Goal: Check status: Check status

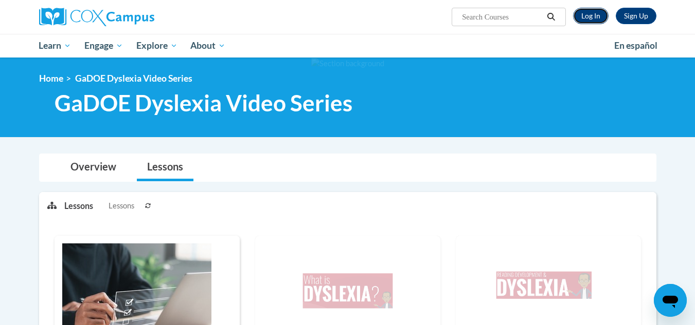
click at [589, 14] on link "Log In" at bounding box center [590, 16] width 35 height 16
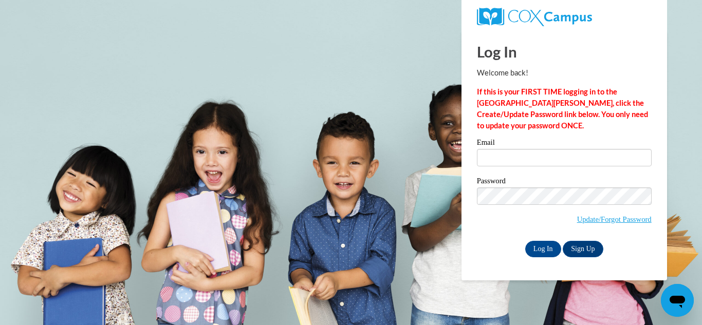
type input "garnettanbailey@gmail.com"
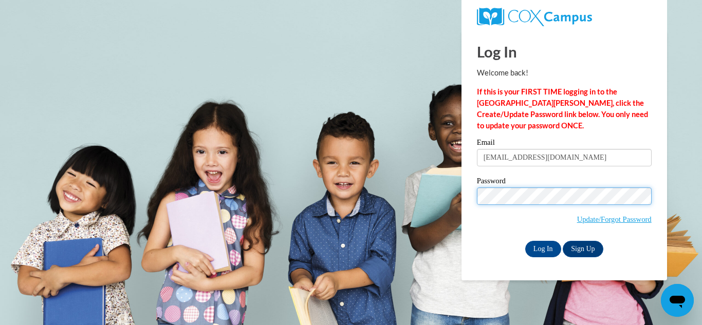
click at [525, 241] on input "Log In" at bounding box center [543, 249] width 36 height 16
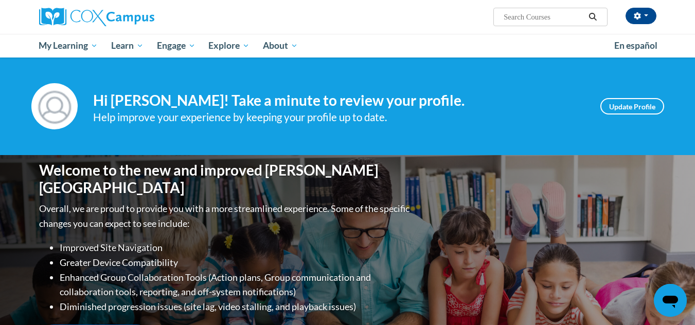
click at [538, 14] on input "Search..." at bounding box center [543, 17] width 82 height 12
paste input "Completion Certificate"
type input "Completion Certificate"
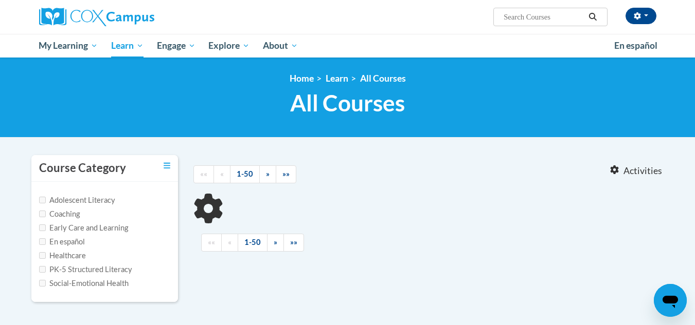
type input "Completion Certificate"
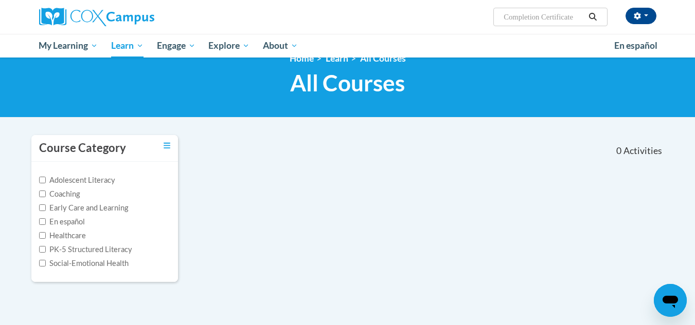
scroll to position [7, 0]
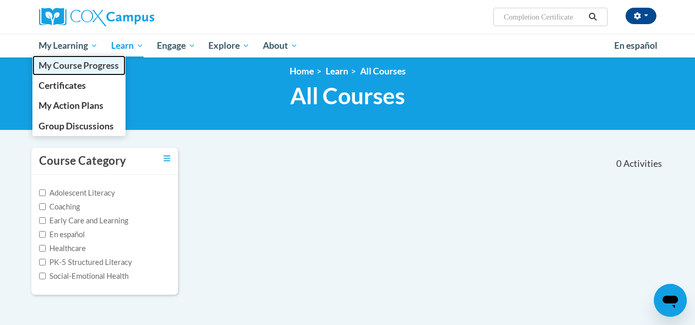
click at [66, 68] on span "My Course Progress" at bounding box center [79, 65] width 80 height 11
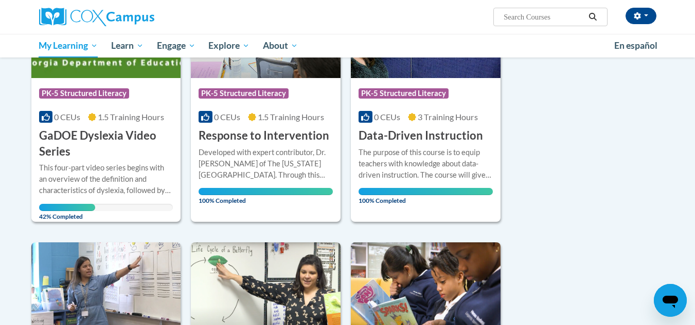
scroll to position [208, 0]
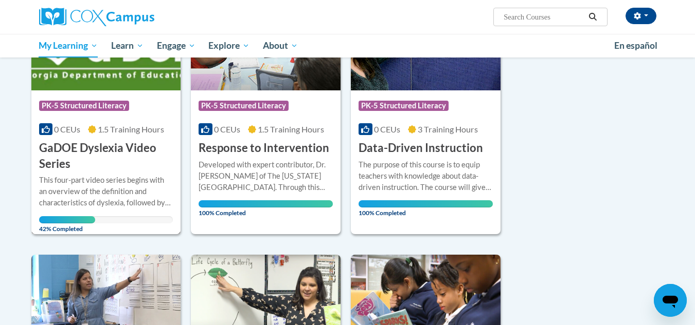
click at [66, 113] on span "PK-5 Structured Literacy" at bounding box center [85, 107] width 93 height 13
click at [126, 81] on img at bounding box center [106, 38] width 150 height 105
